Goal: Transaction & Acquisition: Obtain resource

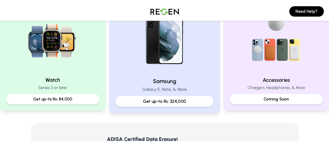
scroll to position [249, 0]
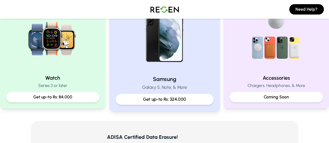
click at [170, 103] on div "Get up-to Rs: 324,000" at bounding box center [165, 99] width 98 height 11
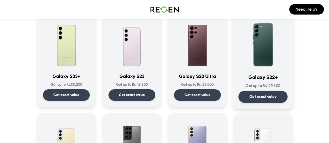
scroll to position [148, 0]
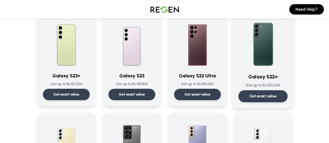
click at [272, 93] on div "Get exact value" at bounding box center [262, 97] width 49 height 12
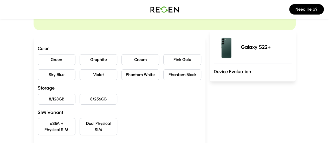
scroll to position [35, 0]
click at [140, 76] on button "Phantom White" at bounding box center [141, 74] width 38 height 11
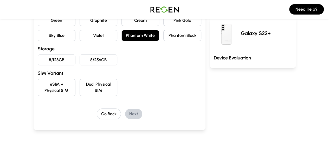
scroll to position [80, 0]
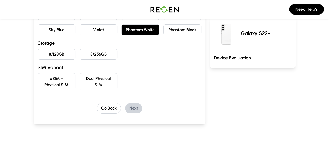
click at [43, 50] on button "8/128GB" at bounding box center [57, 54] width 38 height 11
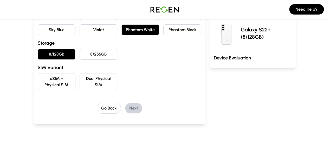
click at [39, 79] on button "eSIM + Physical SIM" at bounding box center [57, 81] width 38 height 17
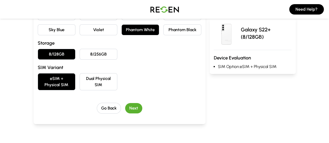
click at [80, 56] on button "8/256GB" at bounding box center [99, 54] width 38 height 11
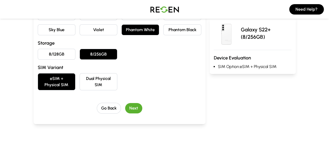
click at [41, 53] on button "8/128GB" at bounding box center [57, 54] width 38 height 11
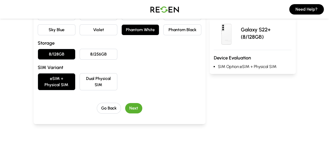
click at [125, 103] on button "Next" at bounding box center [133, 108] width 17 height 10
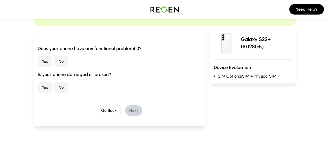
scroll to position [39, 0]
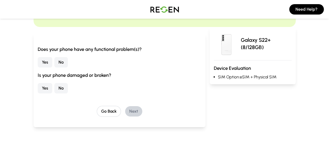
click at [54, 62] on button "No" at bounding box center [61, 62] width 14 height 10
click at [38, 85] on button "Yes" at bounding box center [45, 88] width 15 height 10
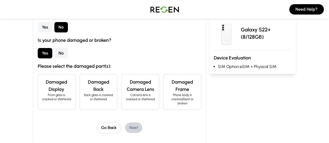
scroll to position [74, 0]
click at [42, 93] on p "Front glass is cracked or shattered" at bounding box center [56, 97] width 29 height 8
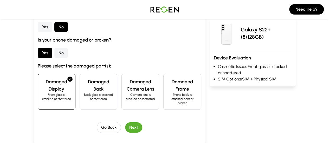
click at [125, 124] on button "Next" at bounding box center [133, 128] width 17 height 10
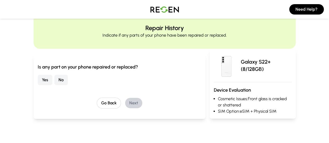
scroll to position [16, 0]
click at [54, 84] on button "No" at bounding box center [61, 80] width 14 height 10
click at [129, 105] on button "Next" at bounding box center [133, 103] width 17 height 10
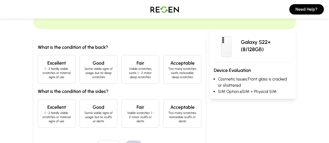
scroll to position [42, 0]
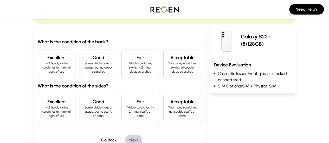
click at [42, 65] on p "1 - 2 hardly visible scratches or minimal signs of use" at bounding box center [56, 67] width 29 height 12
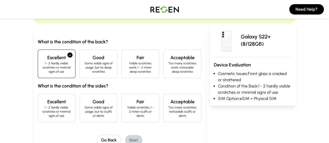
click at [85, 106] on p "Some visible signs of usage, but no scuffs or dents" at bounding box center [98, 112] width 29 height 12
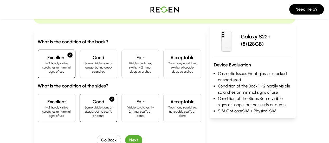
click at [125, 135] on button "Next" at bounding box center [133, 140] width 17 height 10
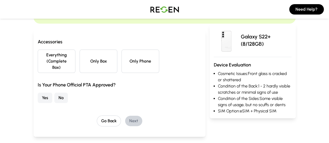
click at [125, 63] on button "Only Phone" at bounding box center [141, 61] width 38 height 23
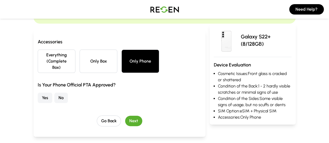
click at [38, 93] on button "Yes" at bounding box center [45, 98] width 15 height 10
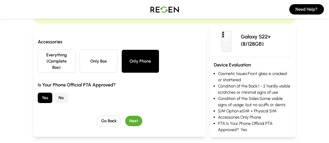
click at [125, 116] on button "Next" at bounding box center [133, 121] width 17 height 10
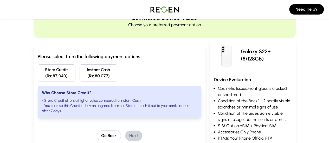
scroll to position [27, 0]
click at [97, 133] on button "Go Back" at bounding box center [109, 136] width 24 height 11
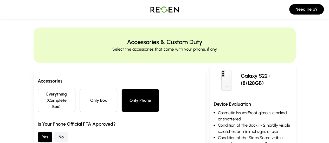
scroll to position [0, 0]
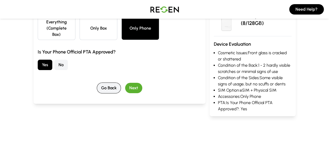
click at [97, 84] on button "Go Back" at bounding box center [109, 88] width 24 height 11
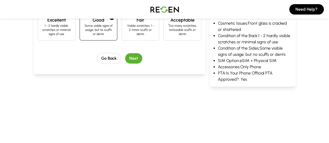
scroll to position [130, 0]
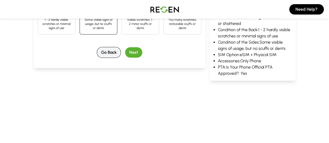
click at [98, 47] on button "Go Back" at bounding box center [109, 52] width 24 height 11
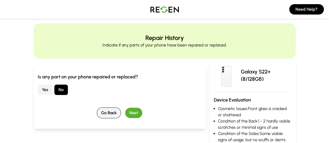
scroll to position [0, 0]
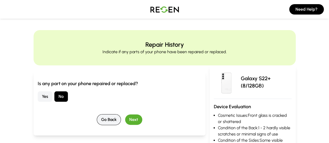
click at [97, 116] on button "Go Back" at bounding box center [109, 120] width 24 height 11
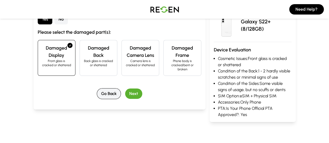
click at [97, 90] on button "Go Back" at bounding box center [109, 93] width 24 height 11
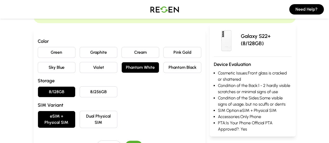
scroll to position [43, 0]
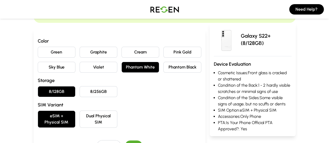
click at [83, 92] on button "8/256GB" at bounding box center [99, 91] width 38 height 11
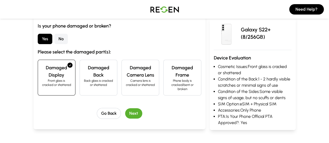
scroll to position [88, 0]
click at [128, 110] on button "Next" at bounding box center [133, 113] width 17 height 10
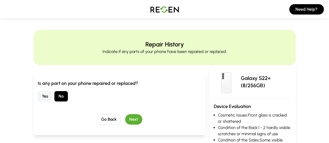
scroll to position [0, 0]
click at [125, 119] on button "Next" at bounding box center [133, 120] width 17 height 10
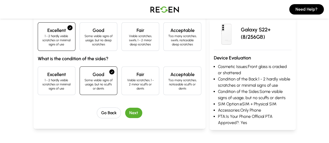
scroll to position [69, 0]
click at [125, 108] on button "Next" at bounding box center [133, 113] width 17 height 10
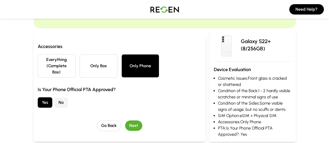
scroll to position [48, 0]
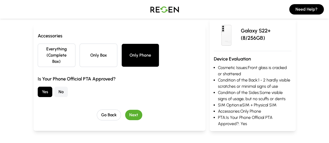
click at [125, 110] on button "Next" at bounding box center [133, 115] width 17 height 10
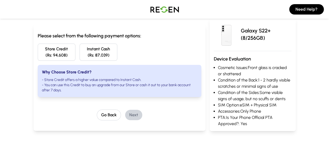
click at [80, 54] on button "Instant Cash (Rs: 87,039)" at bounding box center [99, 52] width 38 height 17
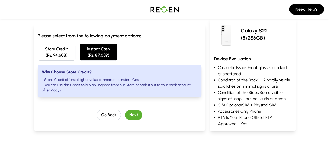
click at [125, 110] on button "Next" at bounding box center [133, 115] width 17 height 10
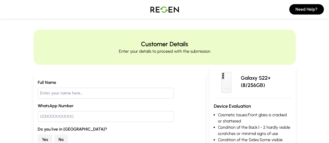
scroll to position [0, 0]
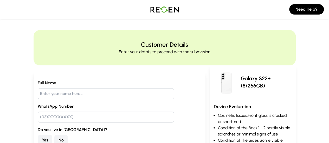
click at [81, 93] on input "text" at bounding box center [106, 93] width 136 height 11
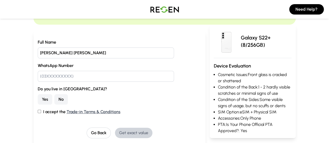
type input "[PERSON_NAME] [PERSON_NAME]"
click at [63, 77] on input "text" at bounding box center [106, 76] width 136 height 11
type input "03442041523"
click at [54, 99] on button "No" at bounding box center [61, 99] width 14 height 10
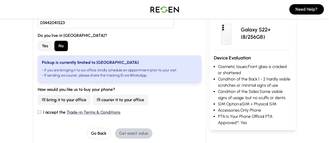
scroll to position [96, 0]
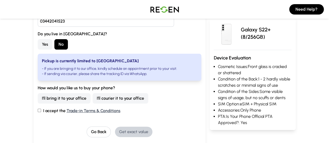
click at [93, 99] on button "I'll courier it to your office" at bounding box center [121, 98] width 56 height 10
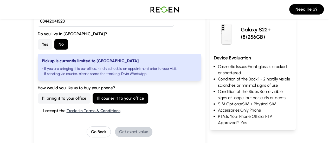
click at [38, 112] on label "I accept the Trade-in Terms & Conditions" at bounding box center [120, 111] width 164 height 6
click at [38, 112] on input "I accept the Trade-in Terms & Conditions" at bounding box center [39, 110] width 3 height 3
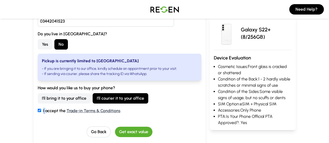
click at [38, 112] on label "I accept the Trade-in Terms & Conditions" at bounding box center [120, 111] width 164 height 6
click at [38, 112] on input "I accept the Trade-in Terms & Conditions" at bounding box center [39, 110] width 3 height 3
click at [38, 111] on input "I accept the Trade-in Terms & Conditions" at bounding box center [39, 110] width 3 height 3
checkbox input "true"
click at [59, 124] on div "Full Name [PERSON_NAME] [PERSON_NAME] WhatsApp Number [PHONE_NUMBER] Do you liv…" at bounding box center [120, 61] width 164 height 154
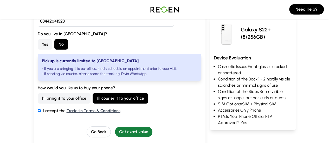
click at [117, 129] on button "Get exact value" at bounding box center [133, 132] width 37 height 10
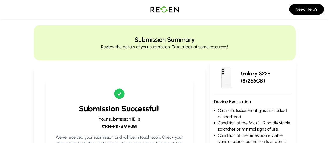
scroll to position [0, 0]
